Goal: Task Accomplishment & Management: Manage account settings

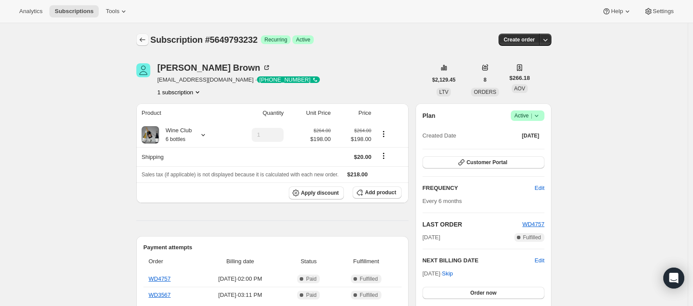
click at [143, 39] on icon "Subscriptions" at bounding box center [142, 39] width 9 height 9
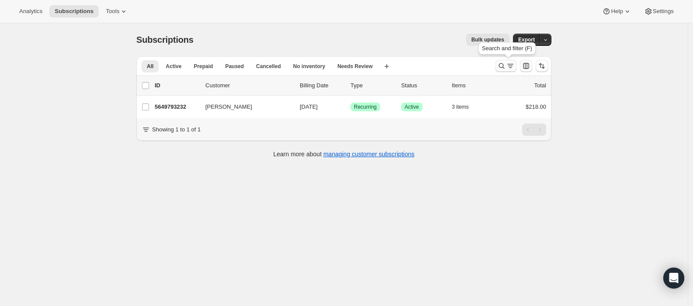
click at [505, 70] on icon "Search and filter results" at bounding box center [502, 66] width 9 height 9
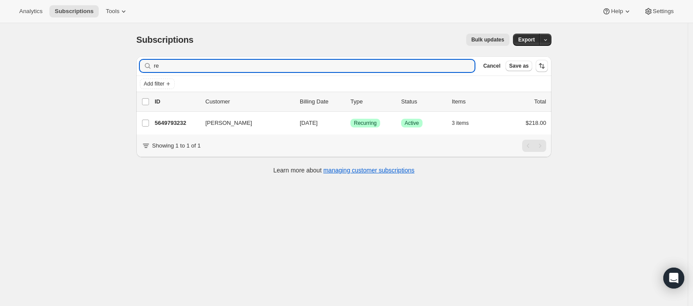
type input "r"
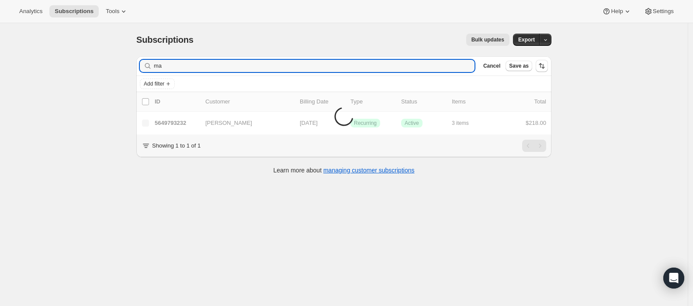
type input "m"
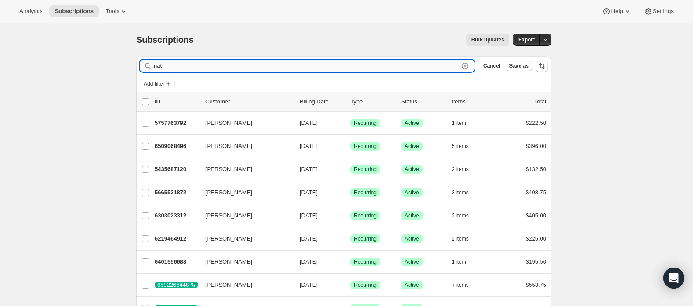
click at [183, 66] on input "nat" at bounding box center [306, 66] width 305 height 12
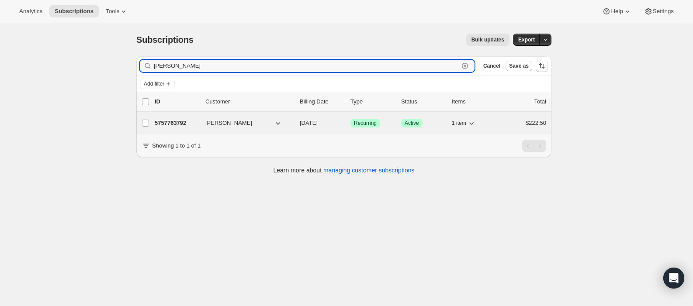
type input "[PERSON_NAME]"
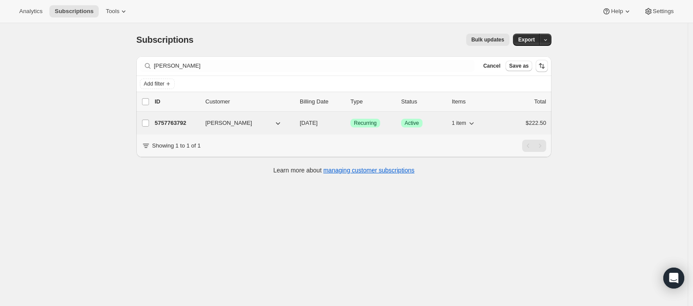
click at [369, 122] on span "Recurring" at bounding box center [365, 123] width 23 height 7
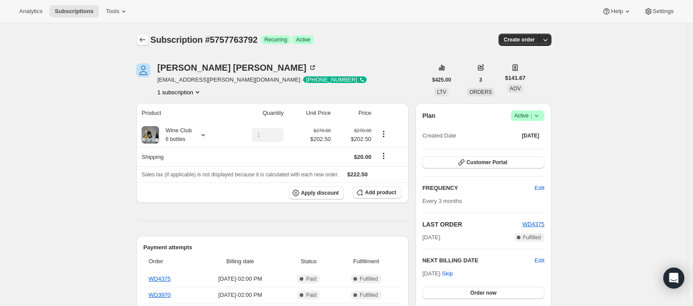
click at [144, 39] on icon "Subscriptions" at bounding box center [142, 39] width 9 height 9
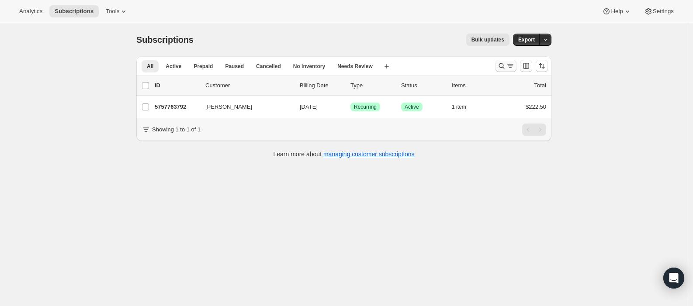
click at [503, 66] on icon "Search and filter results" at bounding box center [502, 66] width 9 height 9
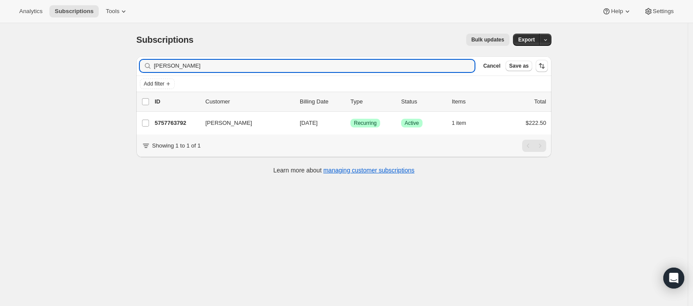
drag, startPoint x: 197, startPoint y: 69, endPoint x: 94, endPoint y: 73, distance: 102.8
click at [94, 73] on div "Subscriptions. This page is ready Subscriptions Bulk updates More actions Bulk …" at bounding box center [344, 176] width 688 height 306
click at [164, 63] on input "[PERSON_NAME]" at bounding box center [314, 66] width 321 height 12
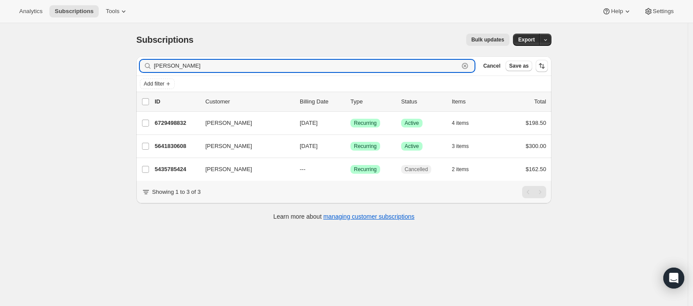
drag, startPoint x: 191, startPoint y: 68, endPoint x: 132, endPoint y: 70, distance: 59.5
click at [132, 70] on div "Filter subscribers [PERSON_NAME] L Clear Cancel Save as Add filter 0 selected U…" at bounding box center [340, 139] width 422 height 181
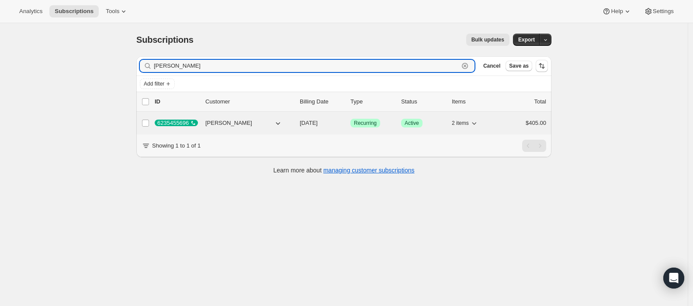
type input "[PERSON_NAME]"
click at [373, 124] on span "Recurring" at bounding box center [365, 123] width 23 height 7
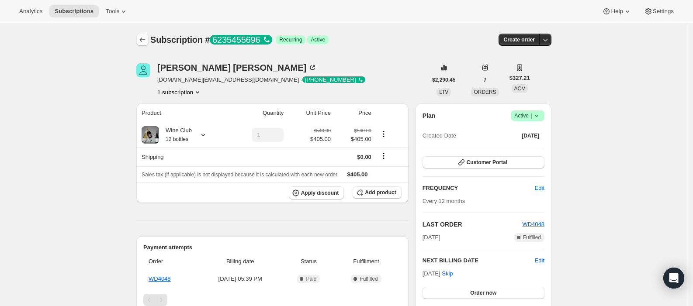
click at [145, 41] on icon "Subscriptions" at bounding box center [142, 39] width 9 height 9
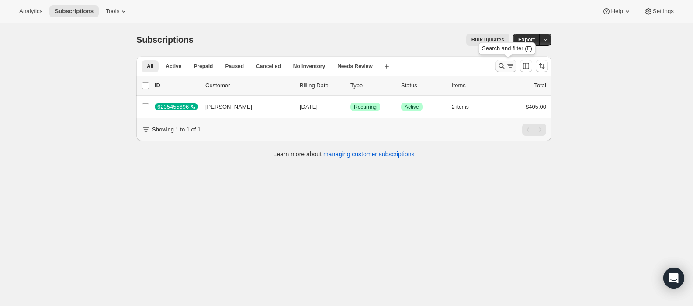
click at [504, 67] on icon "Search and filter results" at bounding box center [502, 66] width 9 height 9
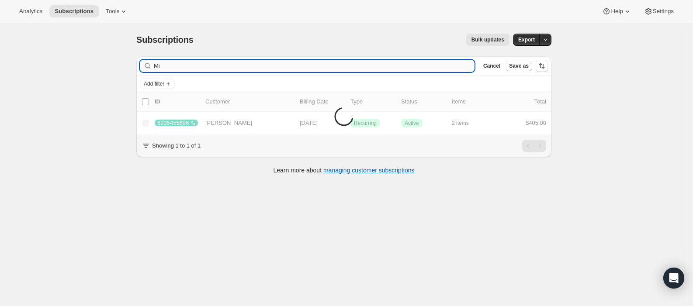
type input "M"
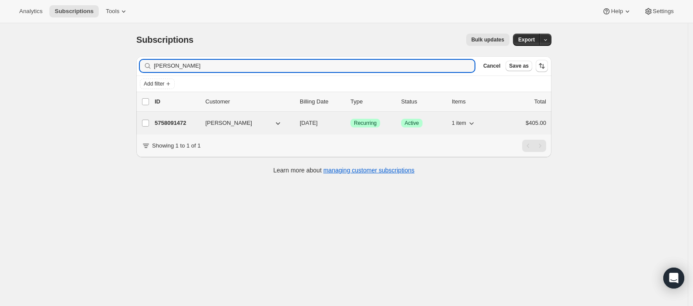
type input "[PERSON_NAME]"
click at [313, 124] on span "[DATE]" at bounding box center [309, 123] width 18 height 7
